Goal: Task Accomplishment & Management: Complete application form

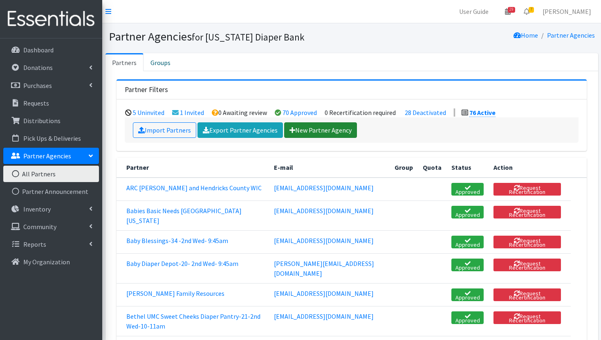
click at [321, 131] on link "New Partner Agency" at bounding box center [320, 130] width 73 height 16
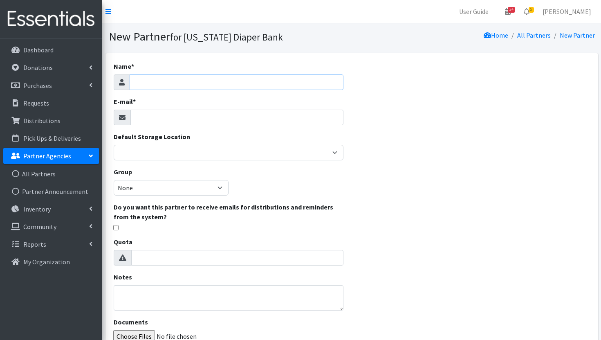
click at [214, 82] on input "Name *" at bounding box center [237, 82] width 214 height 16
type input "[PERSON_NAME] Foundation Diaper Pantry"
click at [173, 117] on input "E-mail *" at bounding box center [238, 118] width 214 height 16
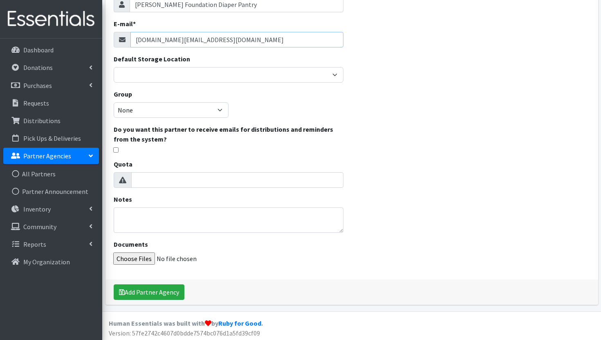
scroll to position [79, 0]
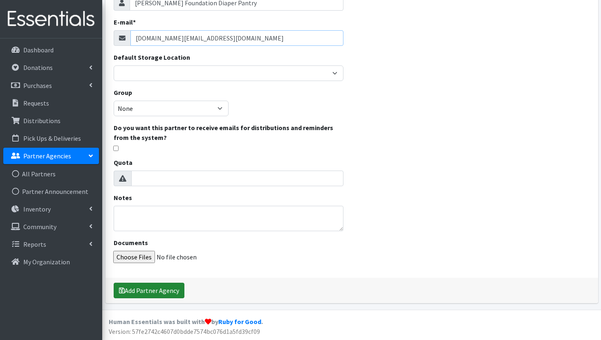
type input "ldcolef.org@gmail.com"
click at [156, 290] on button "Add Partner Agency" at bounding box center [149, 291] width 71 height 16
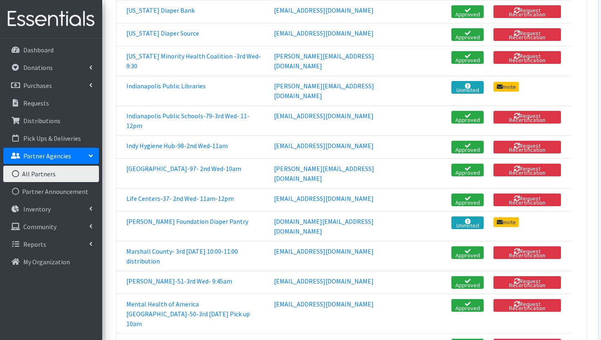
scroll to position [997, 0]
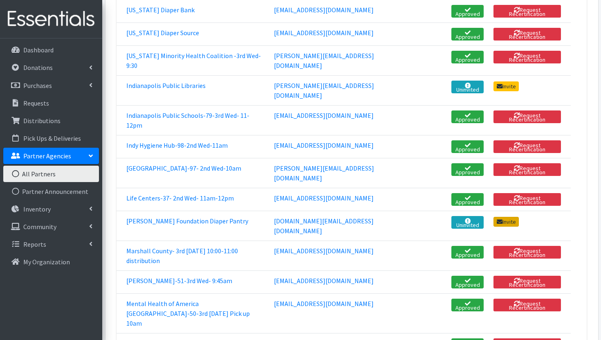
click at [513, 227] on link "Invite" at bounding box center [506, 222] width 25 height 10
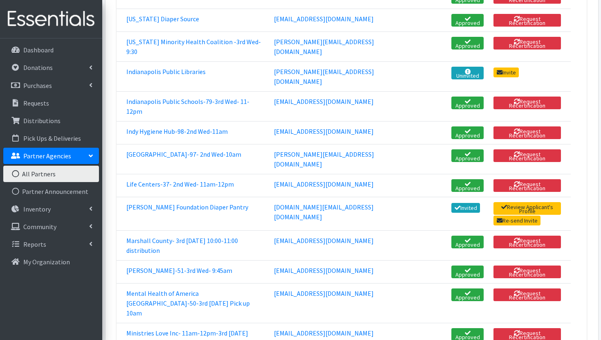
scroll to position [1024, 0]
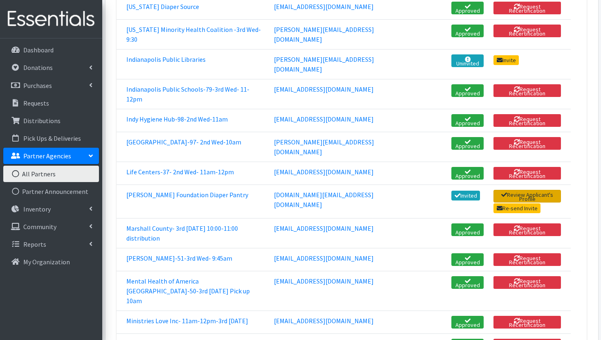
click at [538, 203] on link "Review Applicant's Profile" at bounding box center [528, 196] width 68 height 13
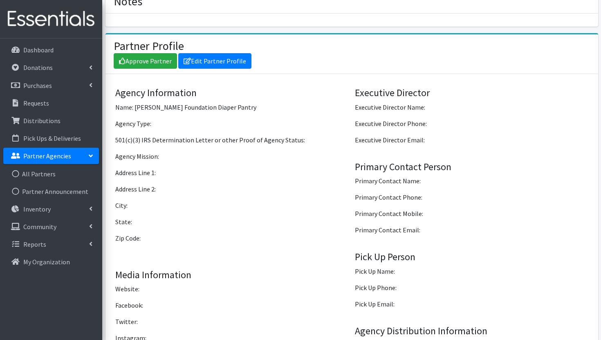
scroll to position [527, 0]
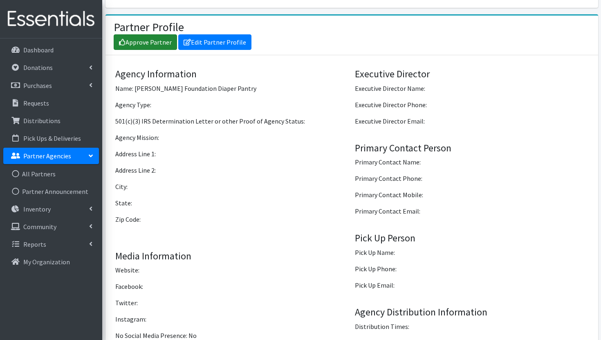
click at [168, 34] on link "Approve Partner" at bounding box center [145, 42] width 63 height 16
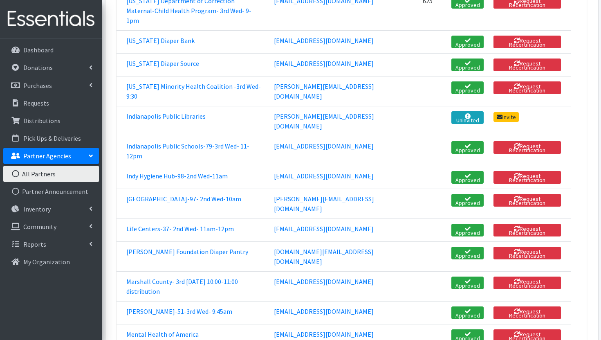
scroll to position [970, 0]
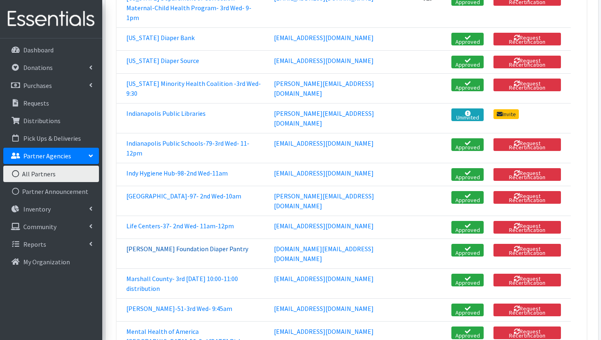
click at [160, 253] on link "[PERSON_NAME] Foundation Diaper Pantry" at bounding box center [187, 249] width 122 height 8
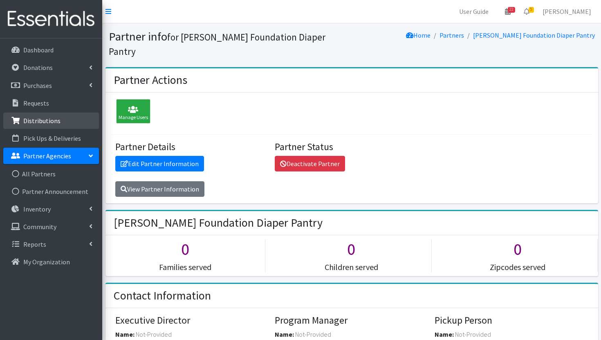
click at [72, 117] on link "Distributions" at bounding box center [51, 121] width 96 height 16
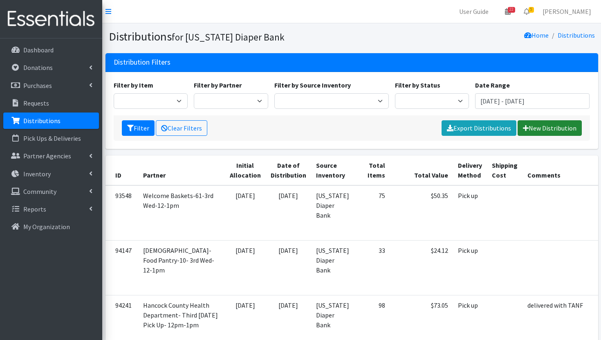
click at [538, 129] on link "New Distribution" at bounding box center [550, 128] width 64 height 16
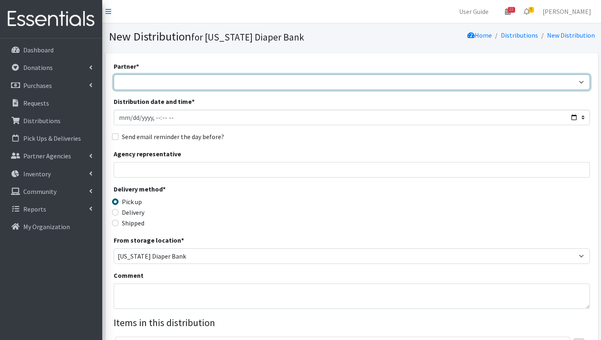
click at [508, 85] on select "ARC [PERSON_NAME] and [GEOGRAPHIC_DATA] [GEOGRAPHIC_DATA] Babies Basic Needs No…" at bounding box center [352, 82] width 477 height 16
select select "8050"
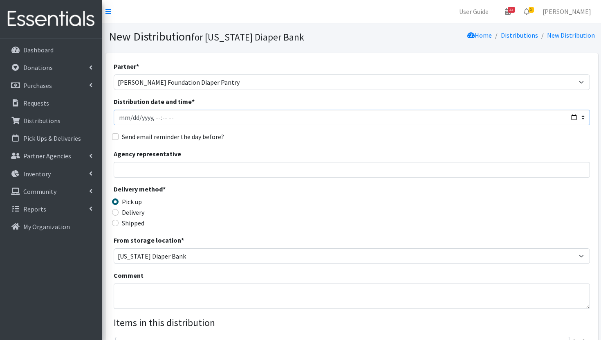
click at [572, 118] on input "Distribution date and time *" at bounding box center [352, 118] width 477 height 16
type input "2025-08-20T12:00"
click at [358, 133] on div "Send email reminder the day before?" at bounding box center [352, 137] width 477 height 10
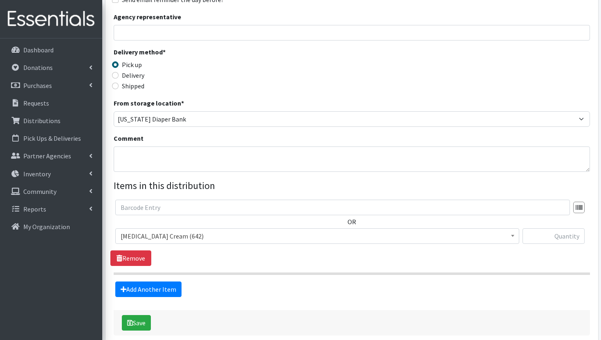
scroll to position [151, 0]
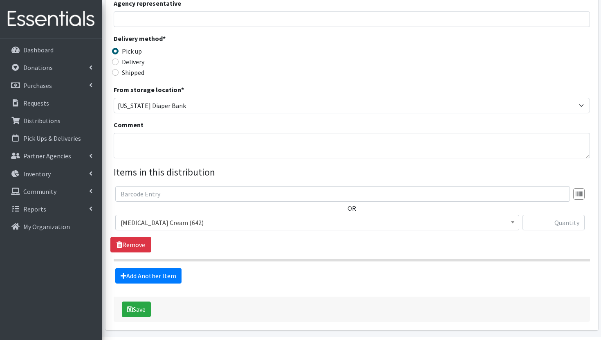
click at [254, 223] on span "Diaper Rash Cream (642)" at bounding box center [318, 222] width 394 height 11
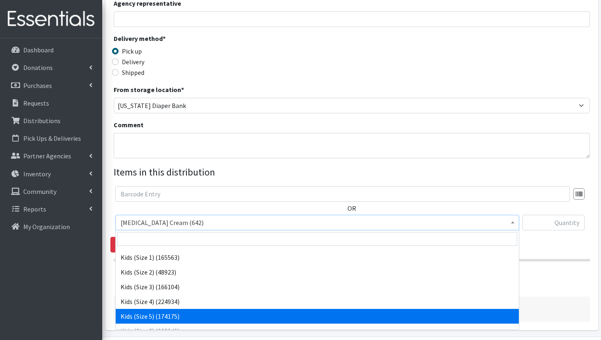
scroll to position [42, 0]
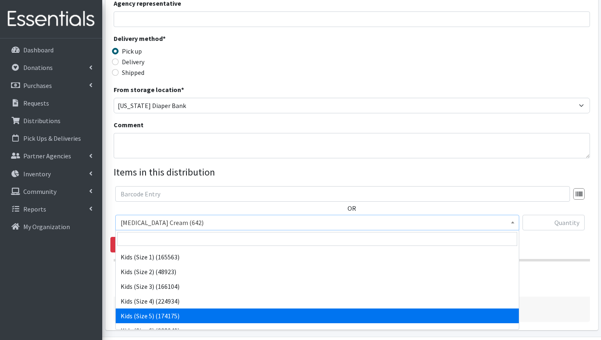
select select "3407"
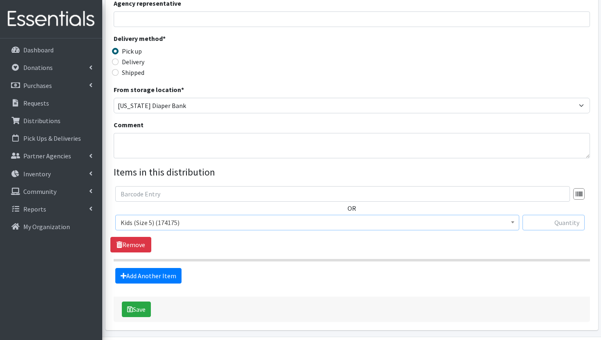
click at [566, 223] on input "text" at bounding box center [554, 223] width 62 height 16
click at [153, 275] on link "Add Another Item" at bounding box center [148, 276] width 66 height 16
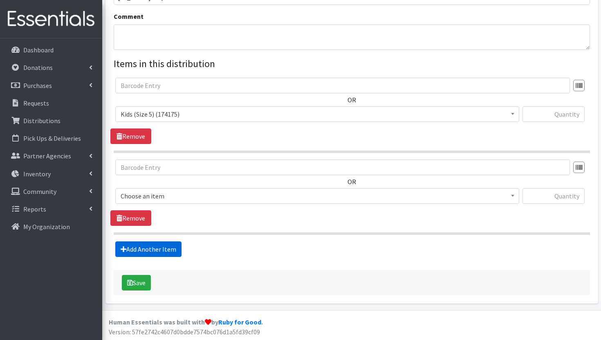
scroll to position [259, 0]
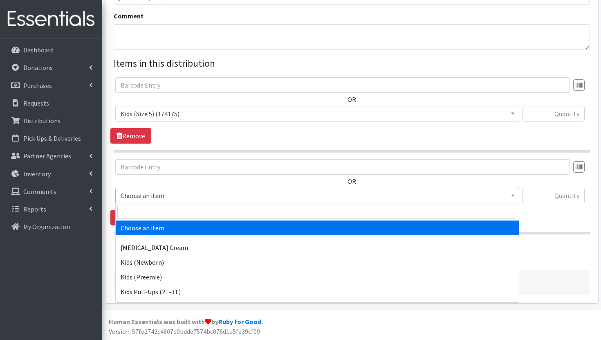
click at [266, 194] on span "Choose an item" at bounding box center [318, 195] width 394 height 11
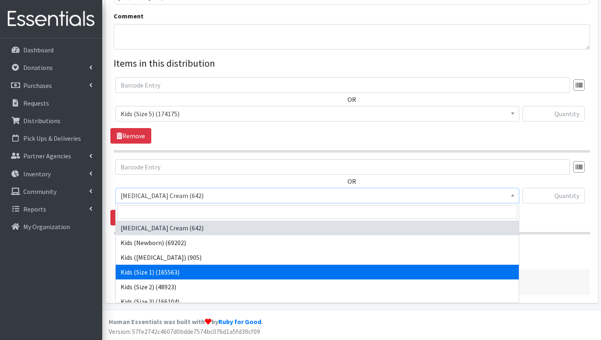
scroll to position [10, 0]
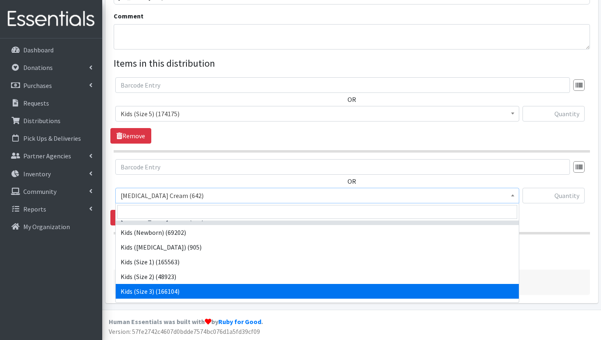
select select "3393"
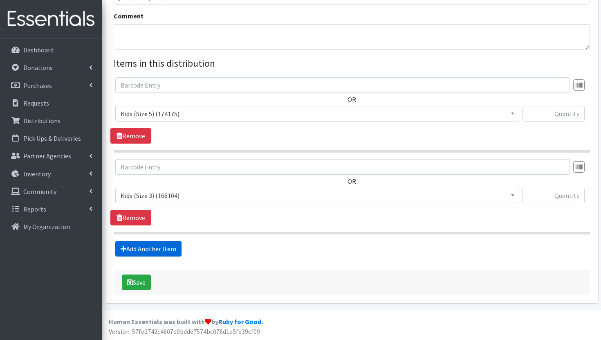
click at [155, 248] on link "Add Another Item" at bounding box center [148, 249] width 66 height 16
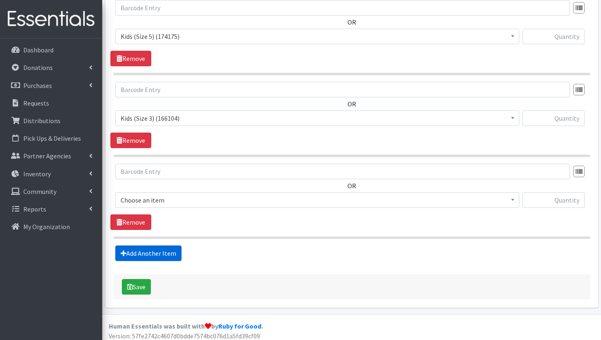
scroll to position [341, 0]
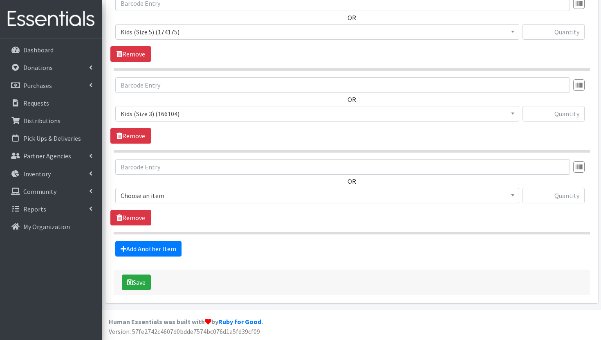
click at [229, 193] on span "Choose an item" at bounding box center [318, 195] width 394 height 11
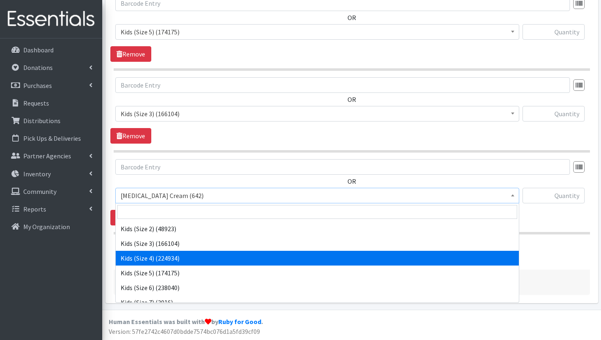
scroll to position [63, 0]
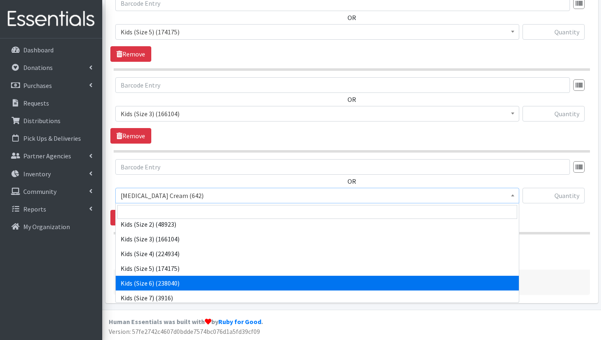
select select "3419"
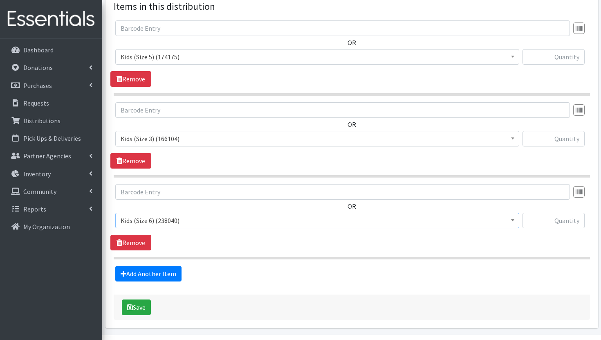
scroll to position [315, 0]
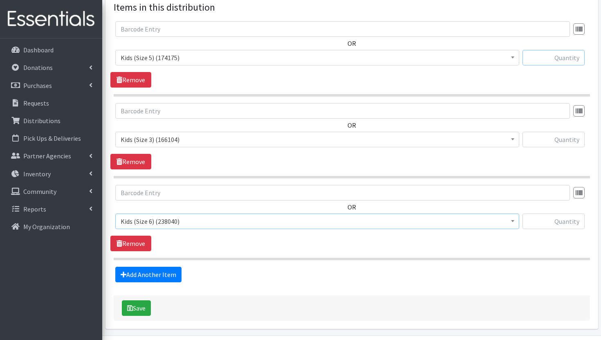
click at [550, 53] on input "text" at bounding box center [554, 58] width 62 height 16
type input "10"
click at [547, 225] on input "text" at bounding box center [554, 222] width 62 height 16
type input "6"
click at [500, 256] on section "OR Diaper Rash Cream (642) Kids (Newborn) (69202) Kids (Preemie) (905) Kids (Si…" at bounding box center [352, 222] width 477 height 75
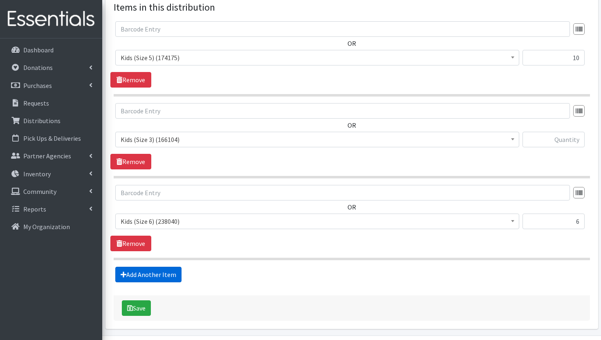
click at [173, 271] on link "Add Another Item" at bounding box center [148, 275] width 66 height 16
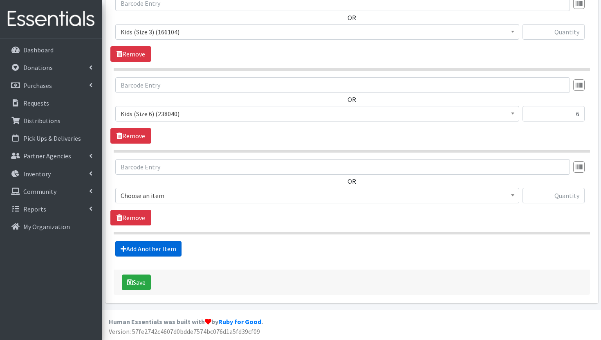
scroll to position [423, 0]
click at [284, 196] on span "Diaper Rash Cream (642)" at bounding box center [318, 195] width 394 height 11
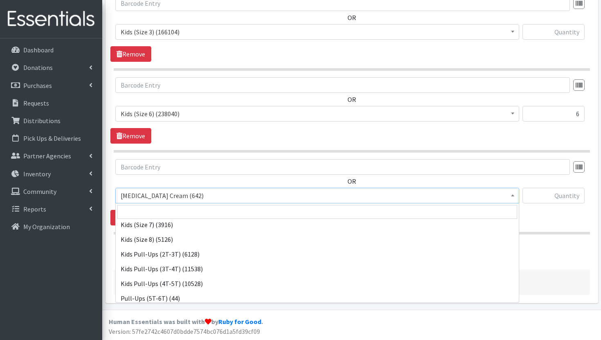
scroll to position [154, 0]
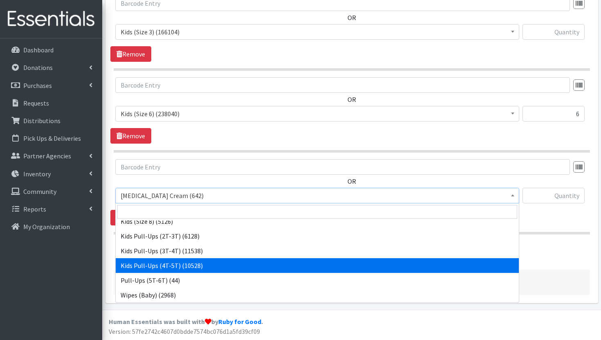
select select "3408"
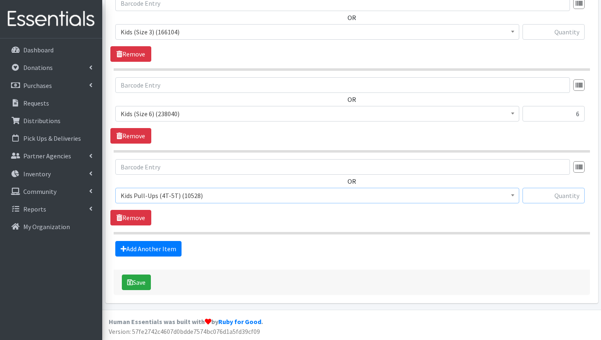
click at [559, 195] on input "text" at bounding box center [554, 196] width 62 height 16
type input "3"
click at [159, 248] on link "Add Another Item" at bounding box center [148, 249] width 66 height 16
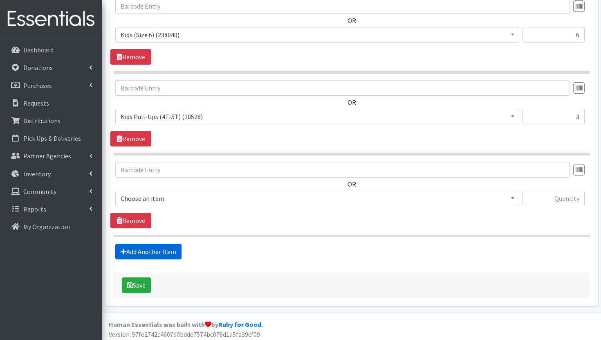
scroll to position [505, 0]
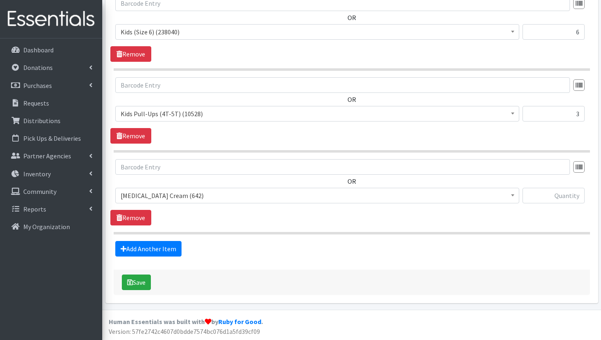
click at [216, 192] on span "Diaper Rash Cream (642)" at bounding box center [318, 195] width 394 height 11
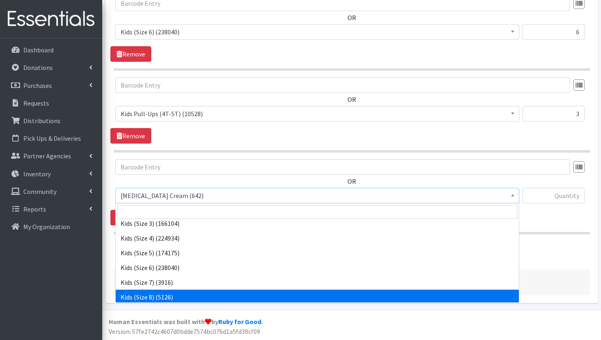
scroll to position [89, 0]
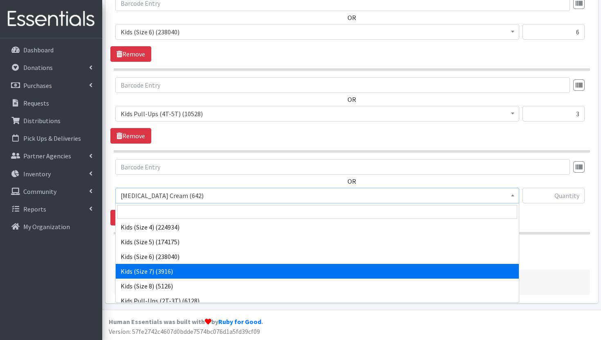
select select "7177"
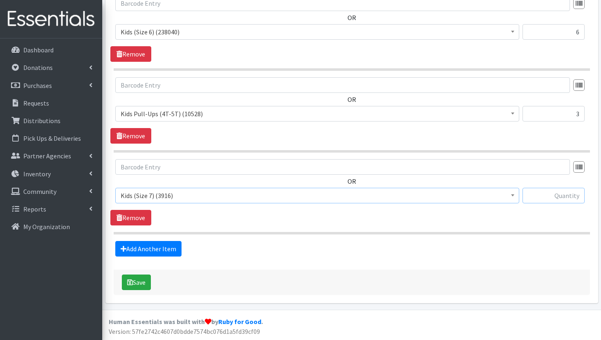
click at [568, 191] on input "text" at bounding box center [554, 196] width 62 height 16
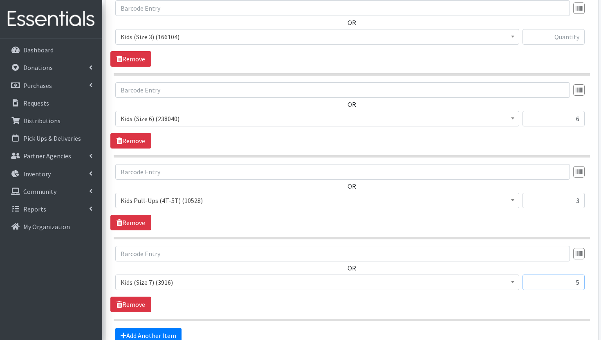
scroll to position [420, 0]
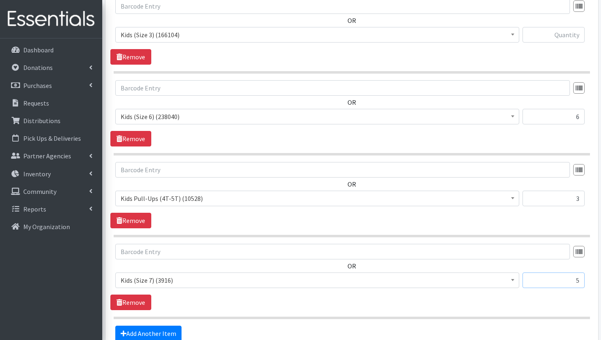
type input "5"
click at [571, 36] on input "text" at bounding box center [554, 35] width 62 height 16
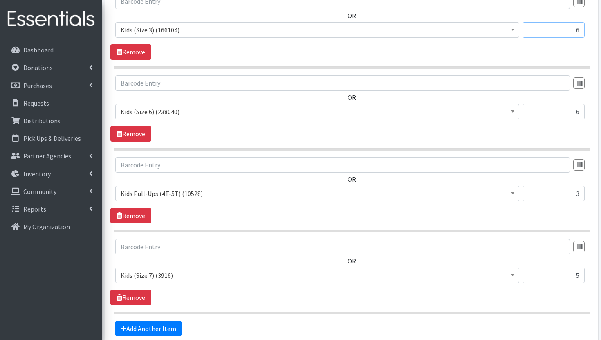
scroll to position [427, 0]
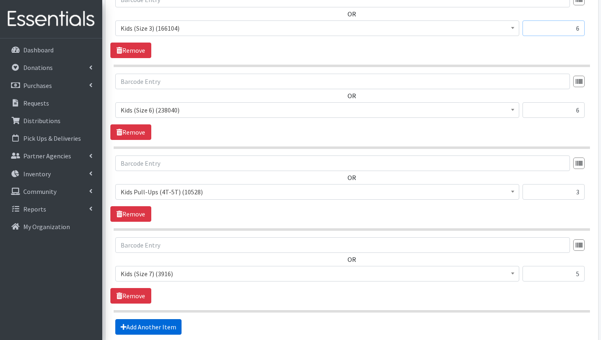
type input "6"
click at [164, 325] on link "Add Another Item" at bounding box center [148, 327] width 66 height 16
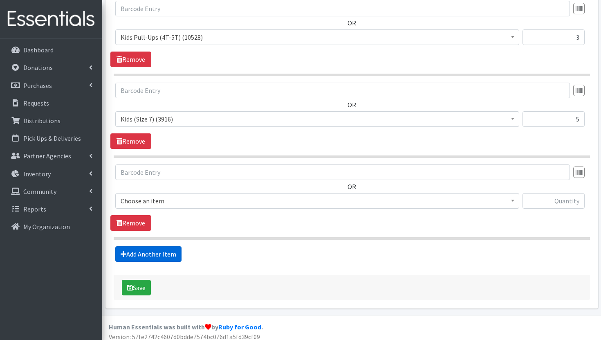
scroll to position [587, 0]
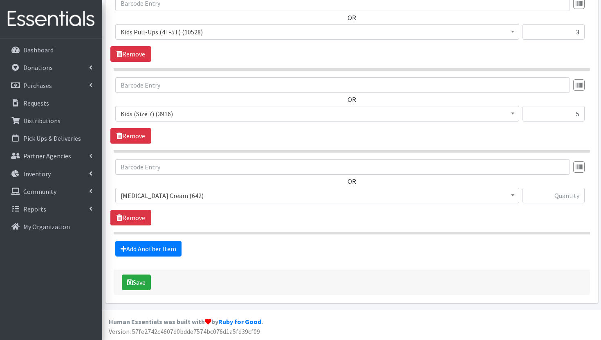
click at [235, 198] on span "Diaper Rash Cream (642)" at bounding box center [318, 195] width 394 height 11
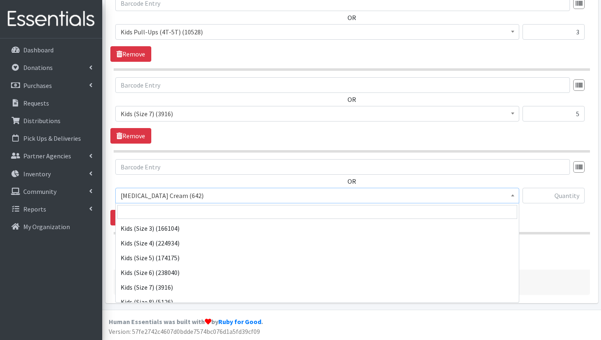
scroll to position [154, 0]
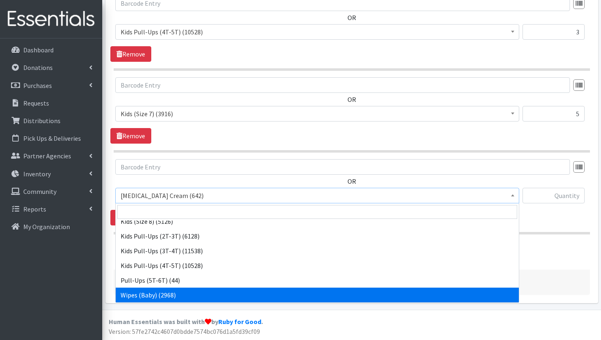
select select "3418"
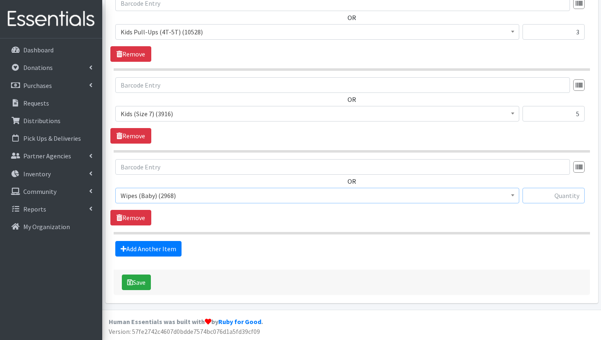
click at [547, 198] on input "text" at bounding box center [554, 196] width 62 height 16
type input "8"
click at [144, 284] on button "Save" at bounding box center [136, 283] width 29 height 16
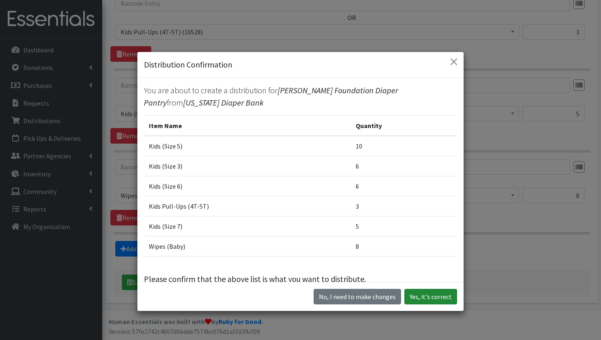
click at [429, 295] on button "Yes, it's correct" at bounding box center [431, 297] width 53 height 16
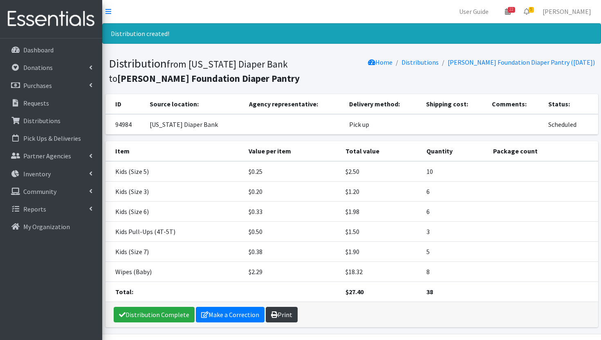
click at [273, 314] on icon at bounding box center [274, 314] width 7 height 7
click at [66, 160] on link "Partner Agencies" at bounding box center [51, 156] width 96 height 16
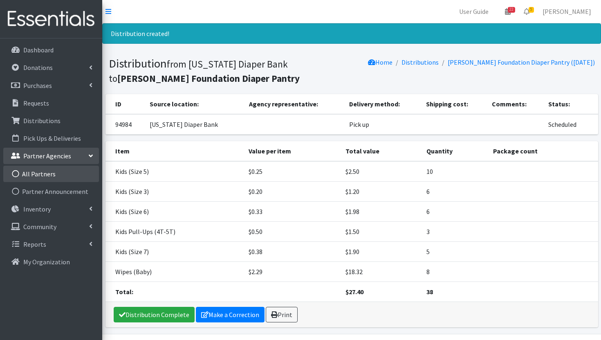
click at [65, 172] on link "All Partners" at bounding box center [51, 174] width 96 height 16
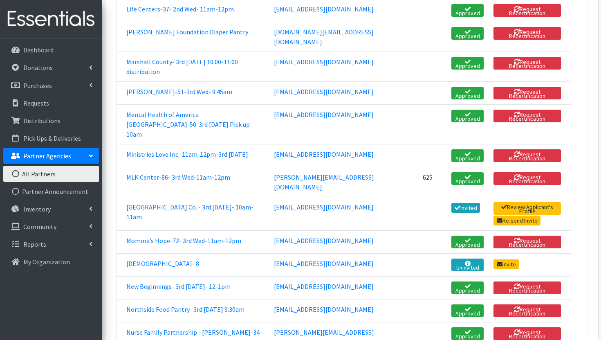
scroll to position [1160, 0]
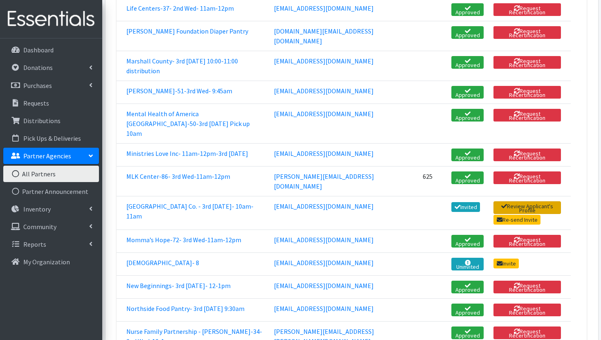
click at [527, 214] on link "Review Applicant's Profile" at bounding box center [528, 207] width 68 height 13
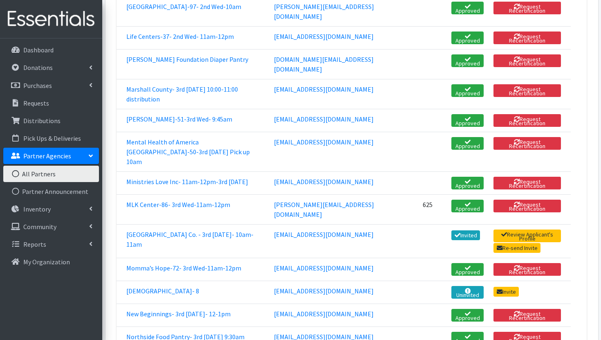
scroll to position [1131, 0]
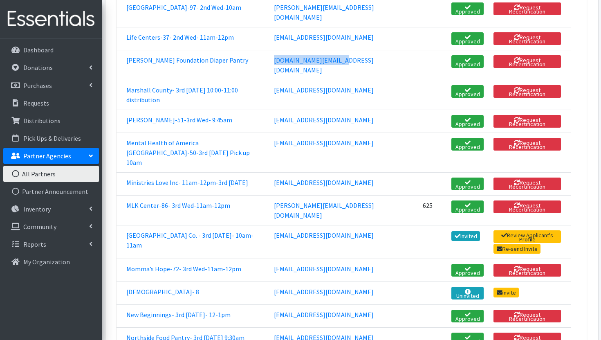
drag, startPoint x: 298, startPoint y: 96, endPoint x: 230, endPoint y: 98, distance: 67.5
click at [269, 80] on td "ldcolef.org@gmail.com" at bounding box center [329, 65] width 121 height 30
copy link "ldcolef.org@gmail.com"
click at [336, 80] on td "ldcolef.org@gmail.com" at bounding box center [329, 65] width 121 height 30
drag, startPoint x: 300, startPoint y: 98, endPoint x: 229, endPoint y: 98, distance: 71.6
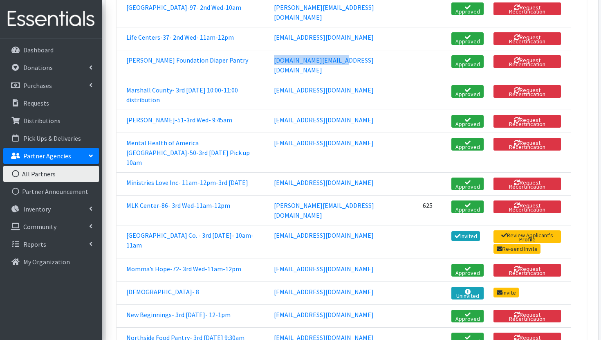
click at [269, 80] on td "ldcolef.org@gmail.com" at bounding box center [329, 65] width 121 height 30
copy link "ldcolef.org@gmail.com"
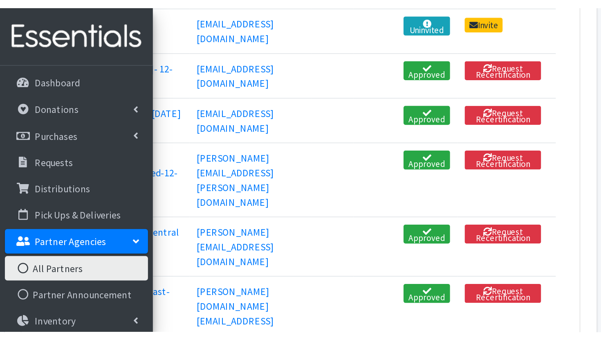
scroll to position [1000, 0]
